Goal: Information Seeking & Learning: Learn about a topic

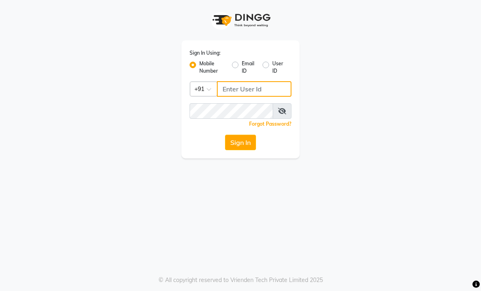
click at [255, 86] on input "Username" at bounding box center [254, 88] width 75 height 15
type input "9530666825"
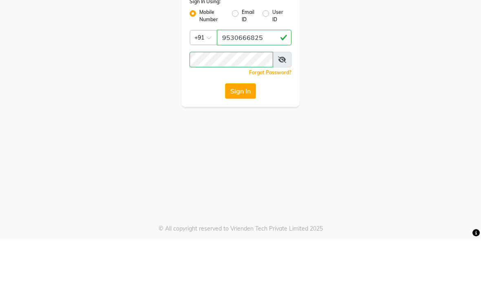
click at [248, 135] on button "Sign In" at bounding box center [240, 142] width 31 height 15
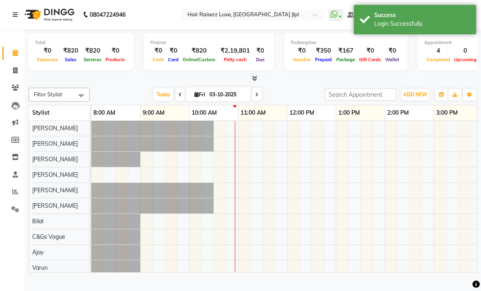
scroll to position [0, 98]
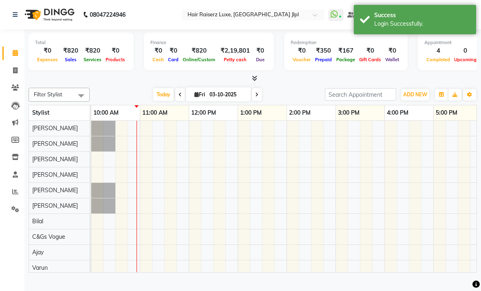
select select "en"
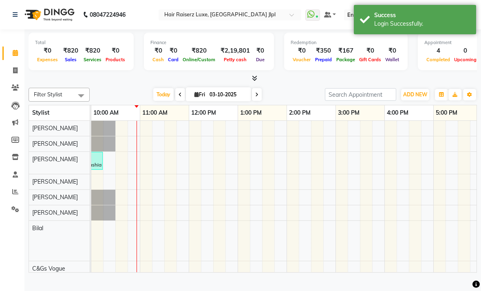
click at [14, 194] on span at bounding box center [15, 191] width 14 height 9
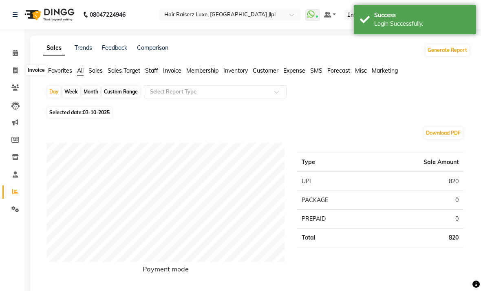
click at [19, 67] on span at bounding box center [15, 70] width 14 height 9
select select "service"
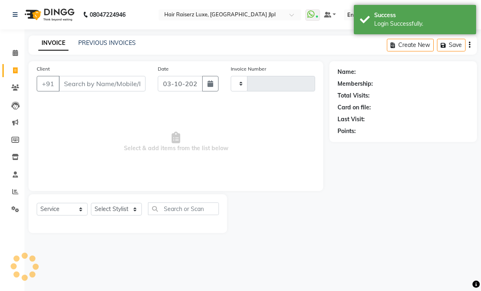
type input "3754"
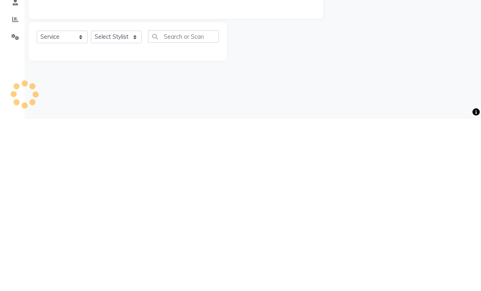
select select "5409"
click at [273, 95] on div "08047224946 Select Location × Hair Raiserz Luxe, [GEOGRAPHIC_DATA] Jlpl WhatsAp…" at bounding box center [240, 145] width 481 height 291
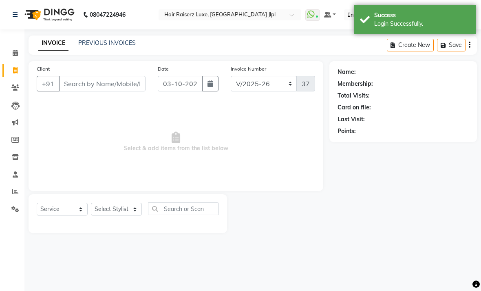
click at [122, 46] on link "PREVIOUS INVOICES" at bounding box center [106, 42] width 57 height 7
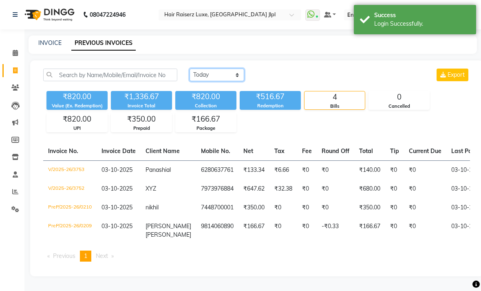
click at [225, 81] on select "[DATE] [DATE] Custom Range" at bounding box center [217, 74] width 55 height 13
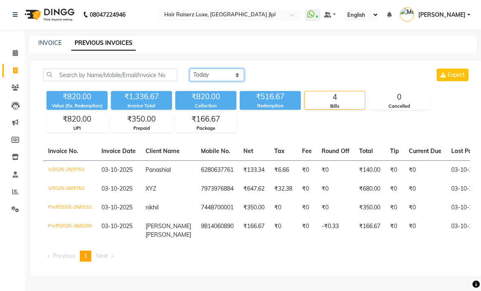
select select "range"
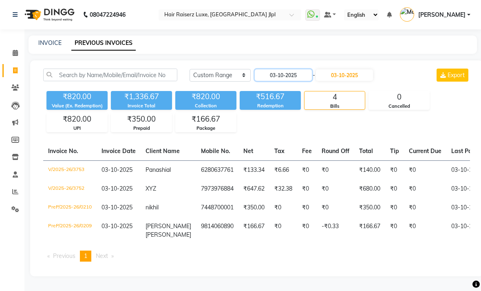
click at [295, 81] on input "03-10-2025" at bounding box center [283, 74] width 57 height 11
select select "10"
select select "2025"
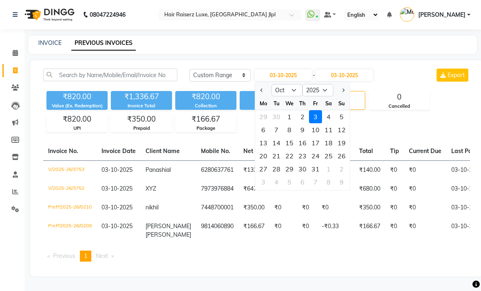
click at [261, 92] on span "Previous month" at bounding box center [261, 89] width 3 height 3
select select "9"
click at [288, 162] on div "24" at bounding box center [289, 155] width 13 height 13
type input "[DATE]"
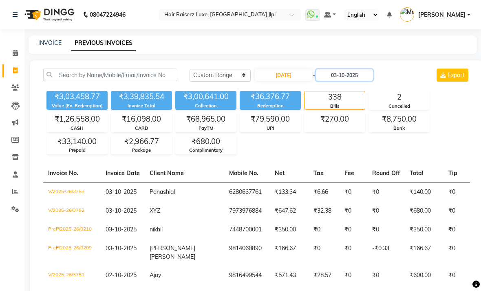
click at [342, 81] on input "03-10-2025" at bounding box center [344, 74] width 57 height 11
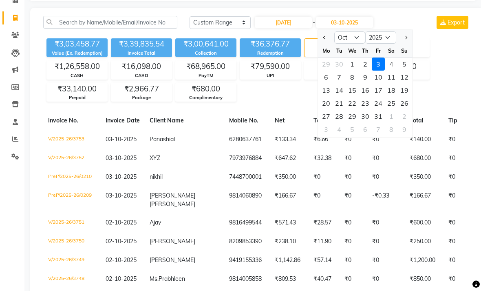
scroll to position [69, 0]
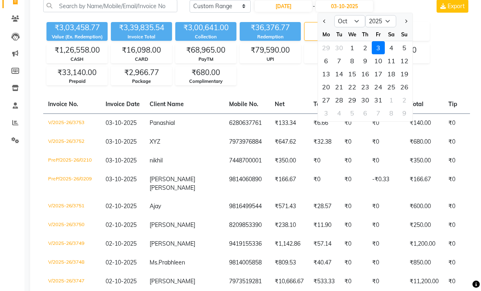
click at [324, 23] on span "Previous month" at bounding box center [324, 21] width 3 height 3
select select "9"
click at [355, 93] on div "24" at bounding box center [352, 86] width 13 height 13
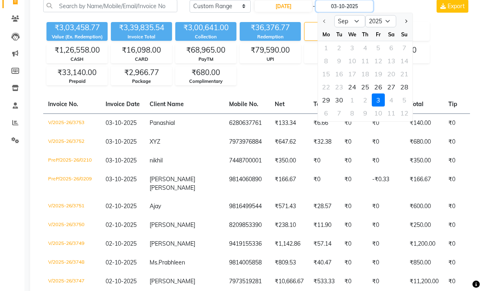
type input "[DATE]"
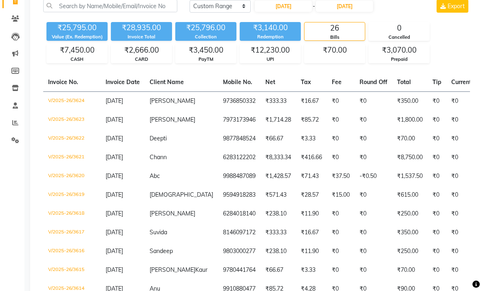
click at [454, 62] on div "₹25,795.00 Value (Ex. Redemption) ₹28,935.00 Invoice Total ₹25,796.00 Collectio…" at bounding box center [256, 41] width 427 height 44
click at [18, 122] on span at bounding box center [15, 122] width 14 height 9
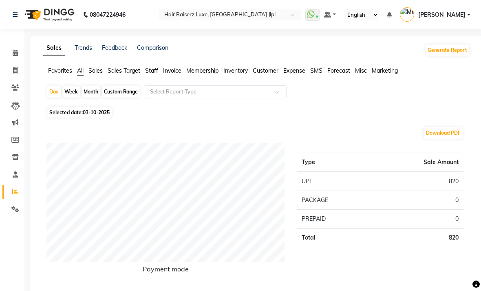
click at [157, 74] on span "Staff" at bounding box center [151, 70] width 13 height 7
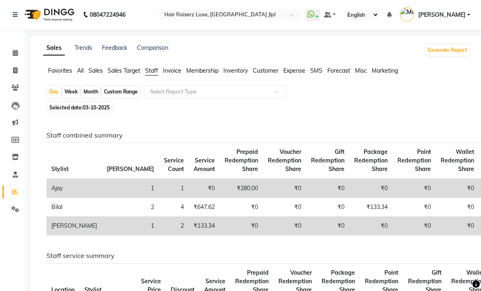
click at [93, 97] on div "Month" at bounding box center [91, 91] width 19 height 11
select select "10"
select select "2025"
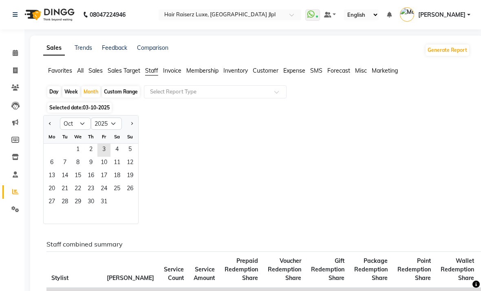
click at [50, 130] on button "Previous month" at bounding box center [50, 123] width 7 height 13
select select "9"
click at [55, 157] on span "1" at bounding box center [51, 149] width 13 height 13
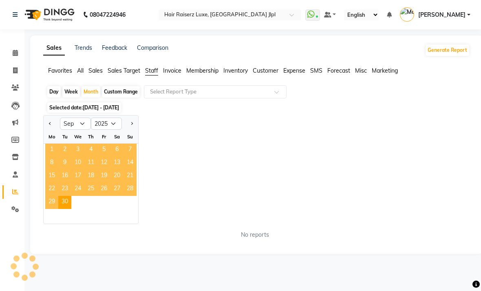
click at [216, 96] on input "text" at bounding box center [206, 92] width 117 height 8
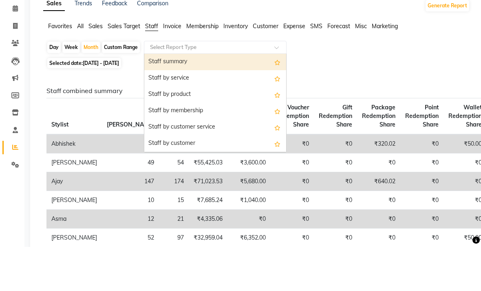
click at [194, 115] on div "Staff by service" at bounding box center [215, 123] width 142 height 16
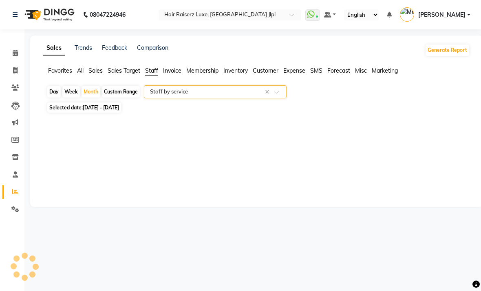
select select "filtered_report"
select select "csv"
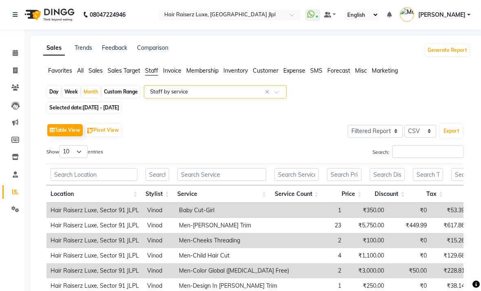
click at [342, 100] on div "Day Week Month Custom Range Select Report Type × Staff by service ×" at bounding box center [256, 92] width 420 height 15
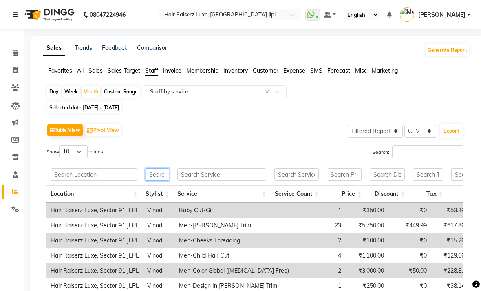
click at [158, 181] on input "text" at bounding box center [158, 174] width 24 height 13
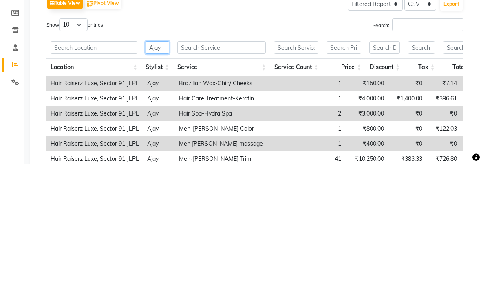
type input "Ajay"
click at [85, 145] on select "10 25 50 100" at bounding box center [73, 151] width 29 height 13
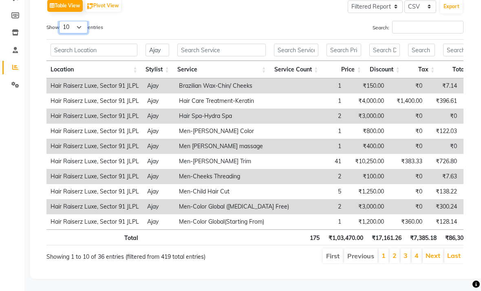
select select "100"
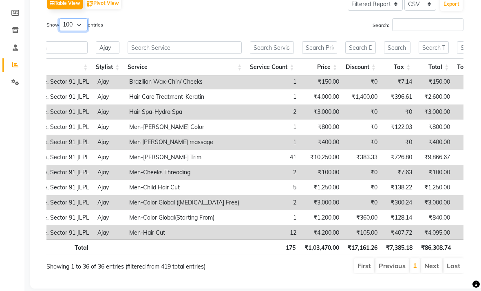
scroll to position [0, 0]
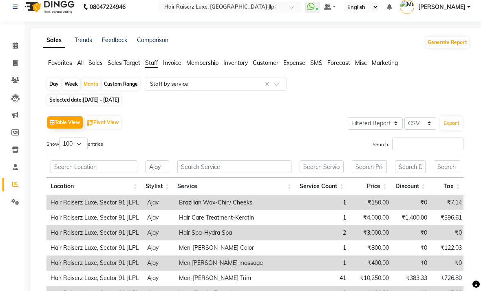
click at [173, 66] on span "Invoice" at bounding box center [172, 62] width 18 height 7
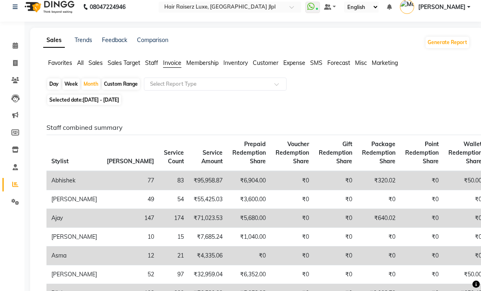
click at [213, 88] on input "text" at bounding box center [206, 84] width 117 height 8
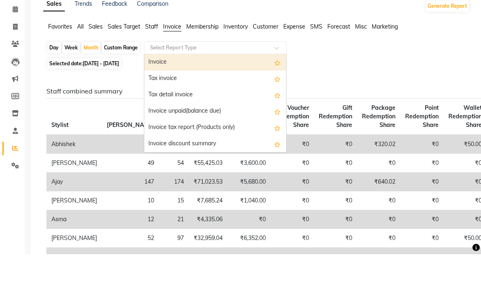
click at [246, 91] on div "Invoice" at bounding box center [215, 99] width 142 height 16
select select "filtered_report"
select select "csv"
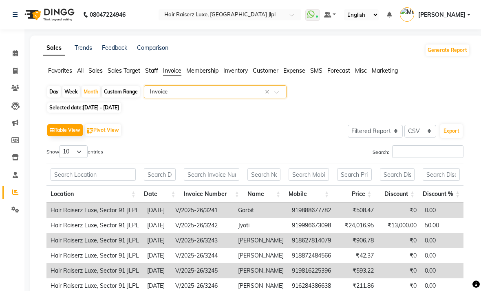
click at [50, 97] on div "Day" at bounding box center [53, 91] width 13 height 11
select select "9"
select select "2025"
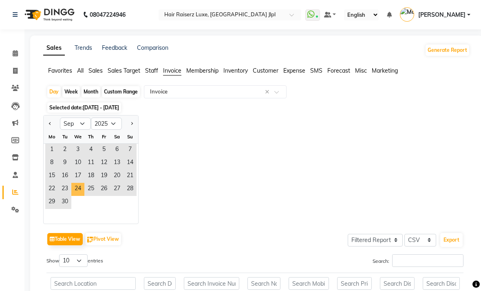
click at [79, 196] on span "24" at bounding box center [77, 189] width 13 height 13
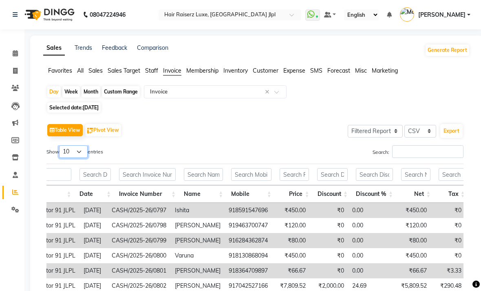
click at [87, 158] on select "10 25 50 100" at bounding box center [73, 151] width 29 height 13
select select "100"
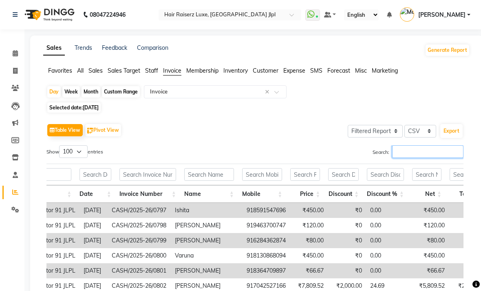
click at [427, 158] on input "Search:" at bounding box center [427, 151] width 71 height 13
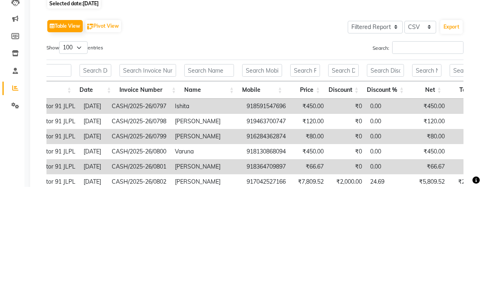
click at [323, 121] on div "Table View Pivot View Select Full Report Filtered Report Select CSV PDF Export" at bounding box center [254, 129] width 417 height 17
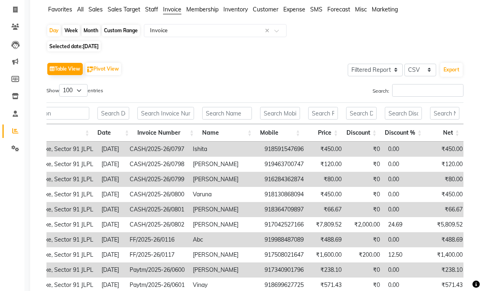
click at [280, 37] on span at bounding box center [279, 33] width 10 height 8
click at [318, 70] on div "Table View Pivot View Select Full Report Filtered Report Select CSV PDF Export …" at bounding box center [255, 200] width 430 height 292
